Goal: Communication & Community: Share content

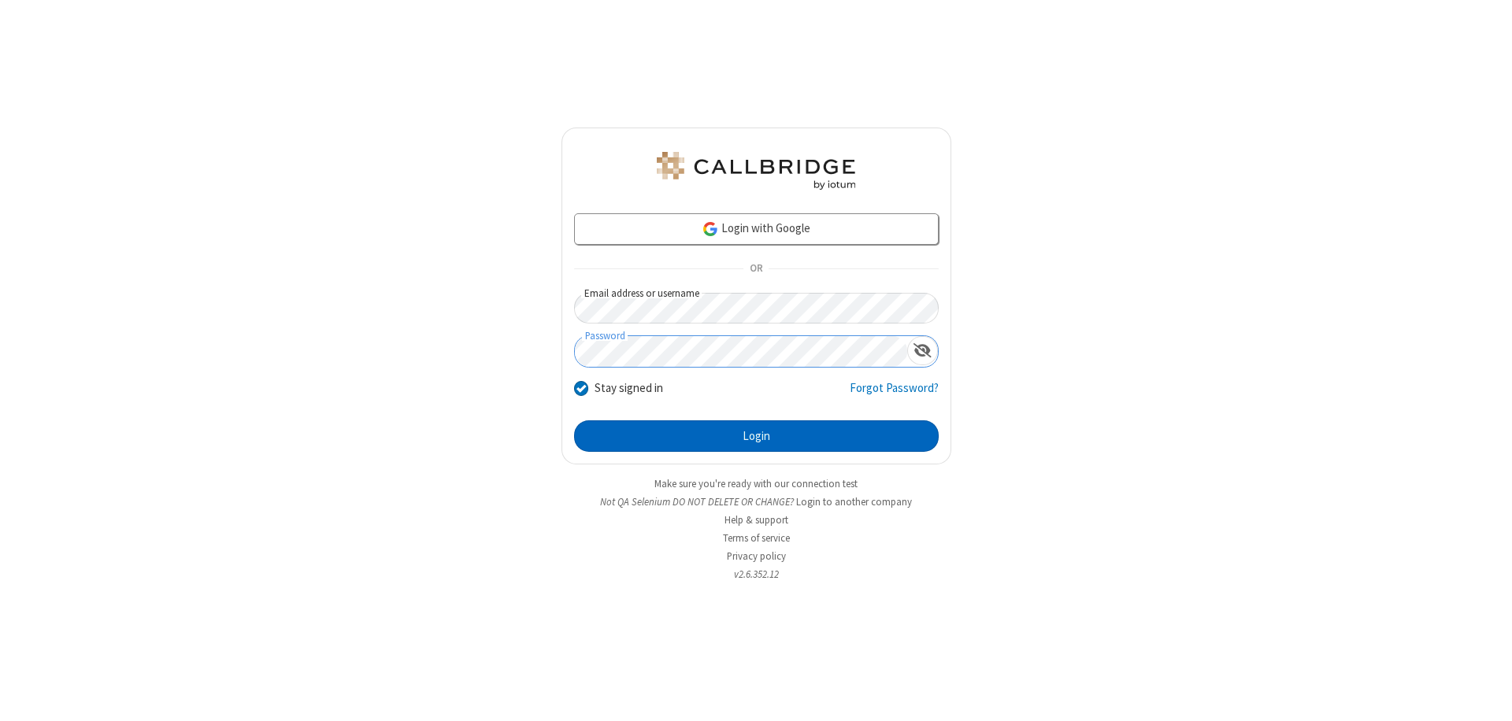
click at [756, 436] on button "Login" at bounding box center [756, 436] width 365 height 31
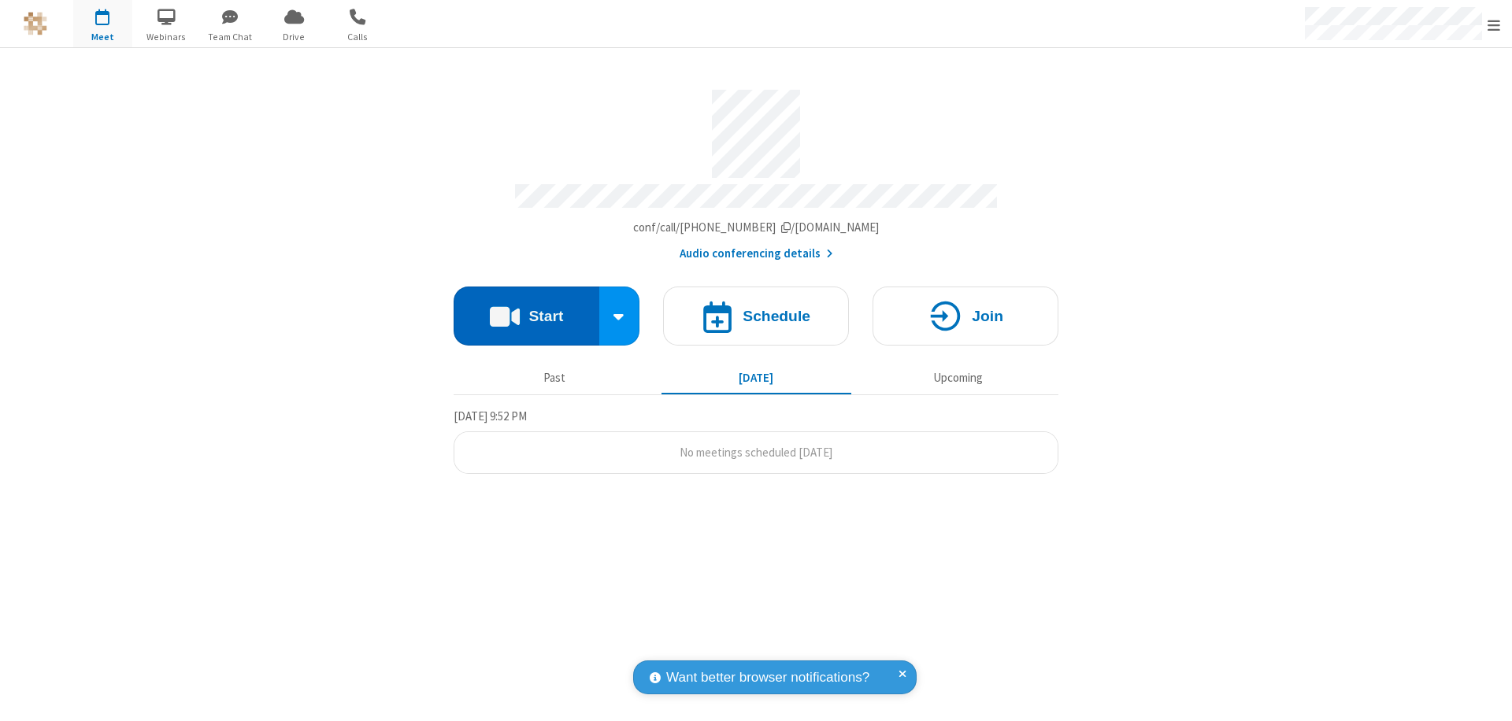
click at [526, 309] on button "Start" at bounding box center [527, 316] width 146 height 59
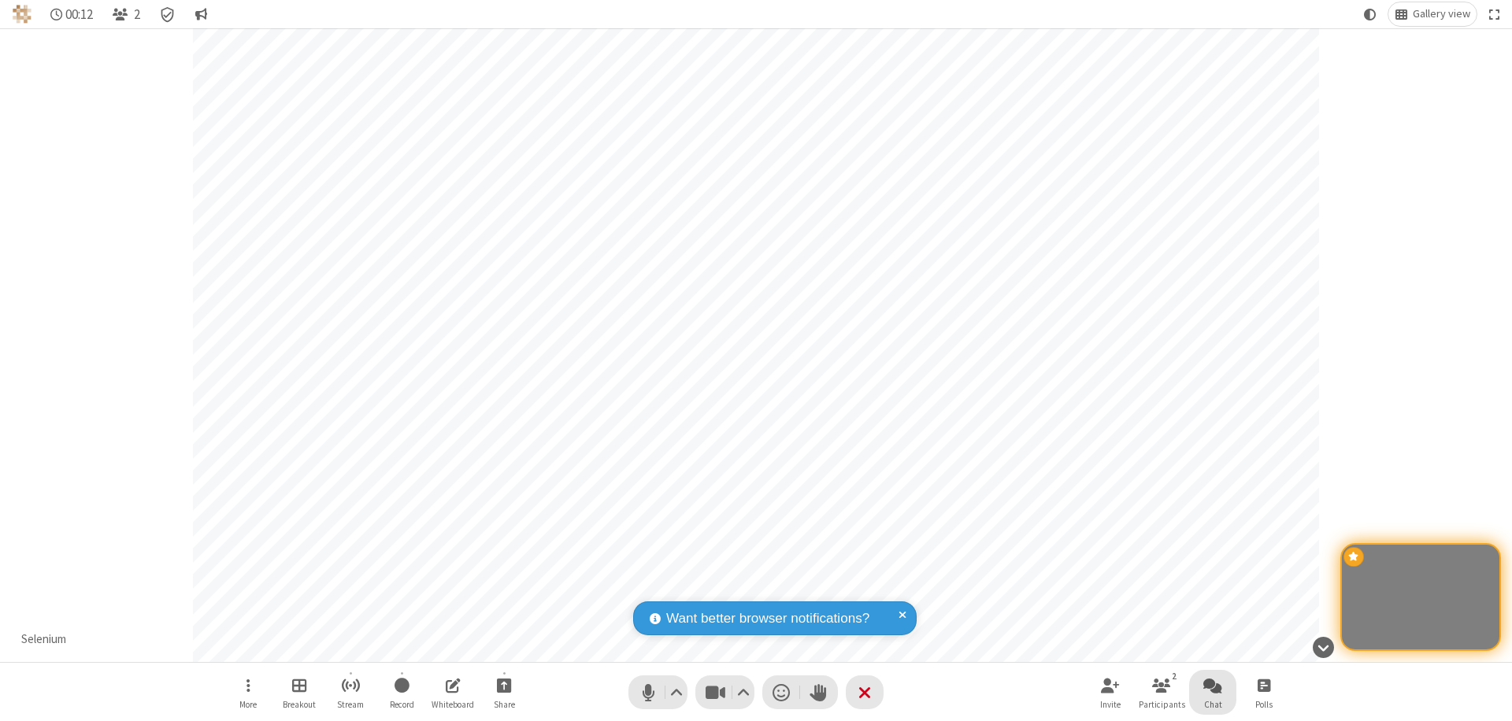
click at [1213, 685] on span "Open chat" at bounding box center [1212, 686] width 19 height 20
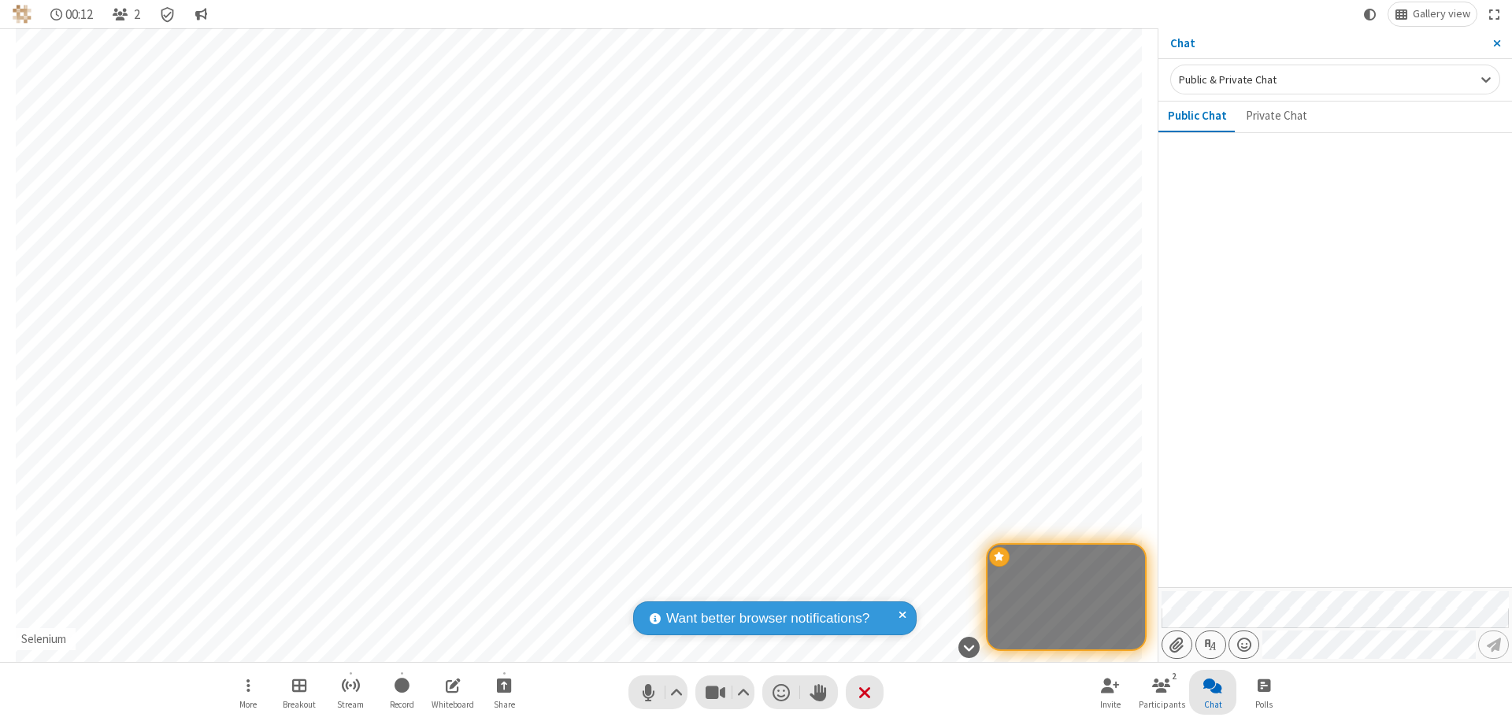
type input "C:\fakepath\doc_test.docx"
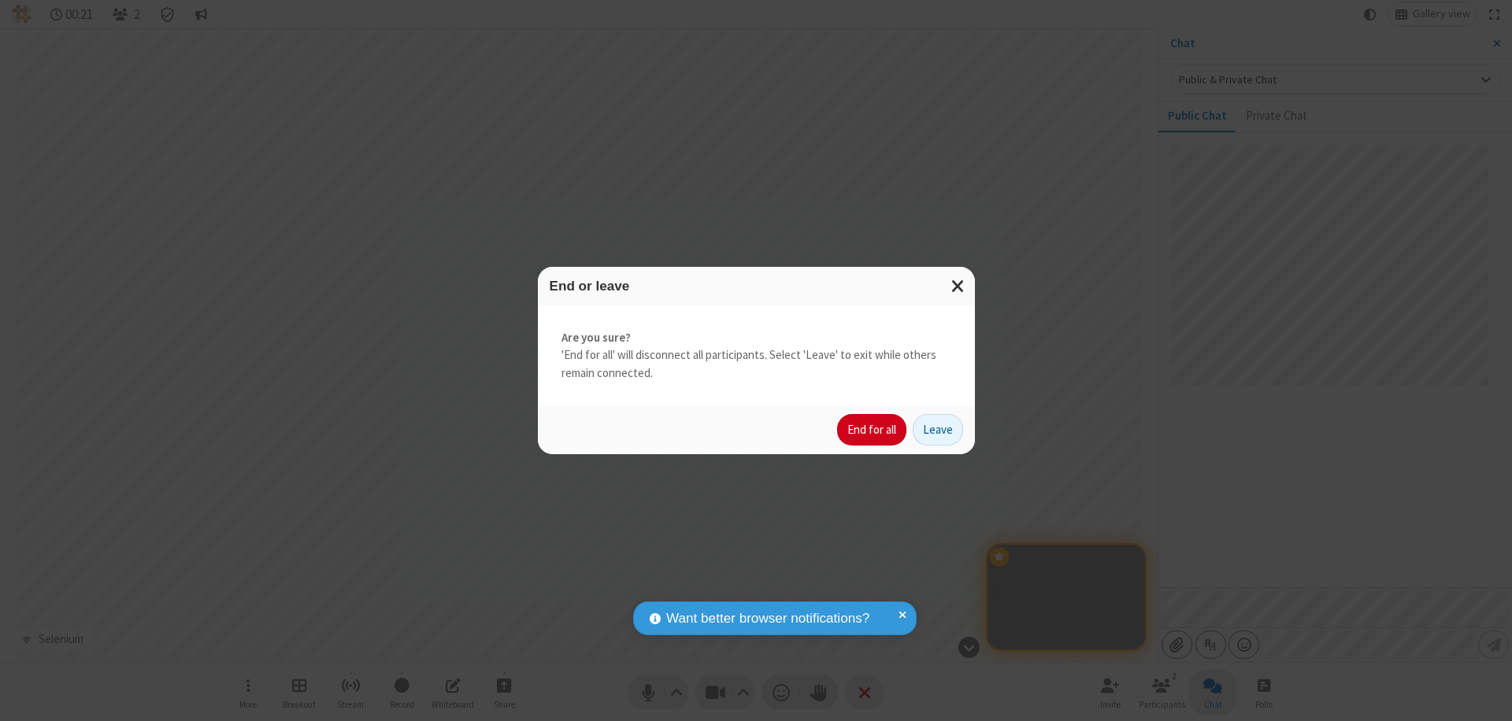
click at [873, 430] on button "End for all" at bounding box center [871, 429] width 69 height 31
